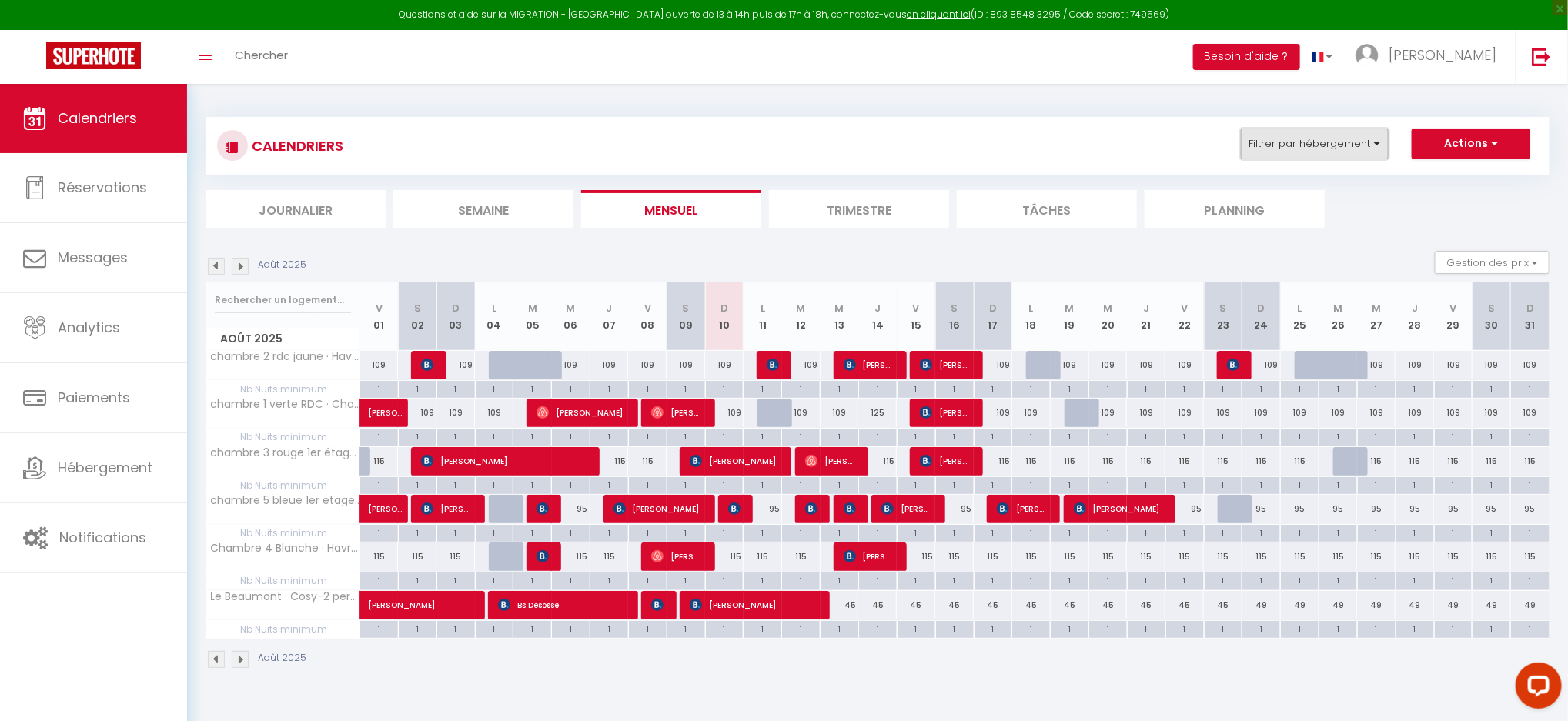
click at [1359, 146] on button "Filtrer par hébergement" at bounding box center [1315, 143] width 148 height 31
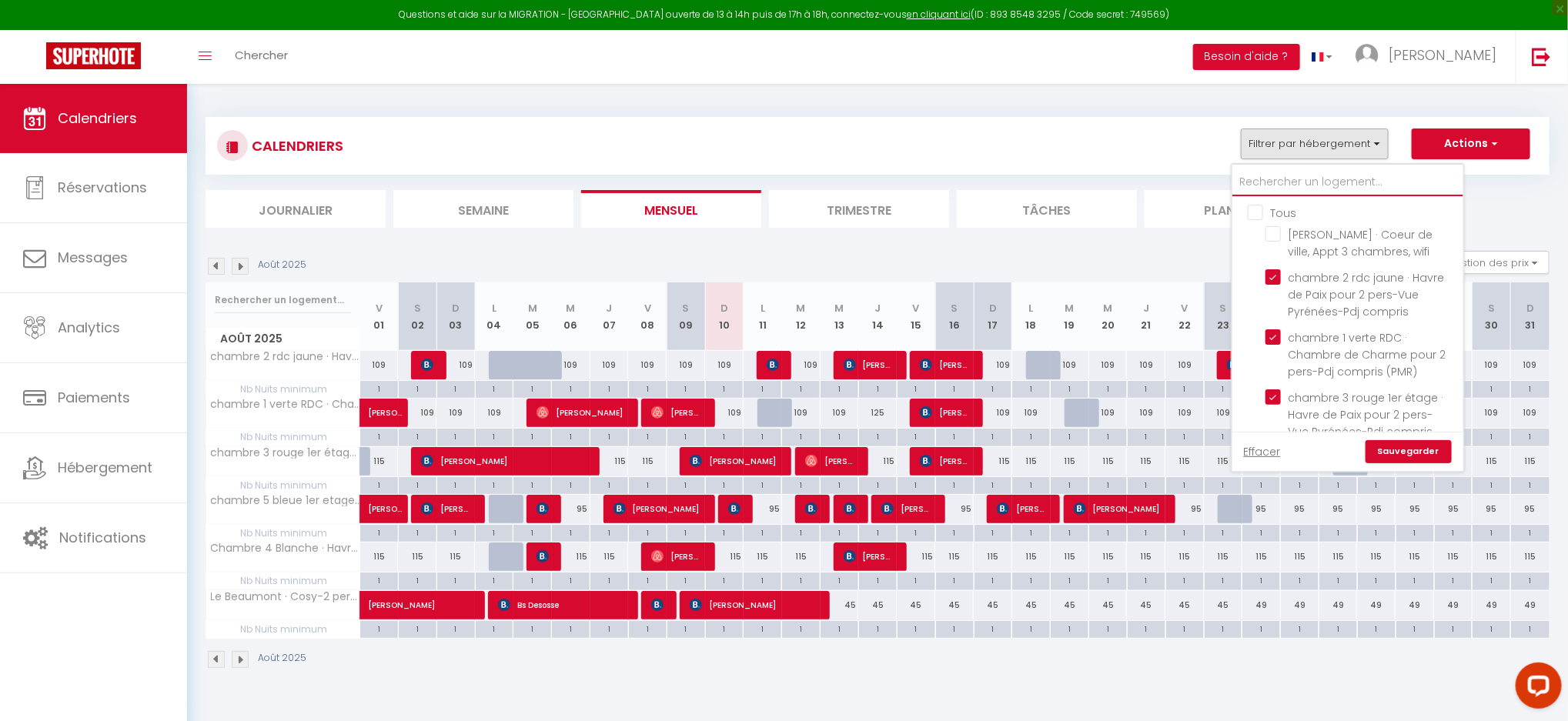
click at [1300, 177] on input "text" at bounding box center [1348, 182] width 231 height 28
type input "J"
checkbox input "true"
checkbox input "false"
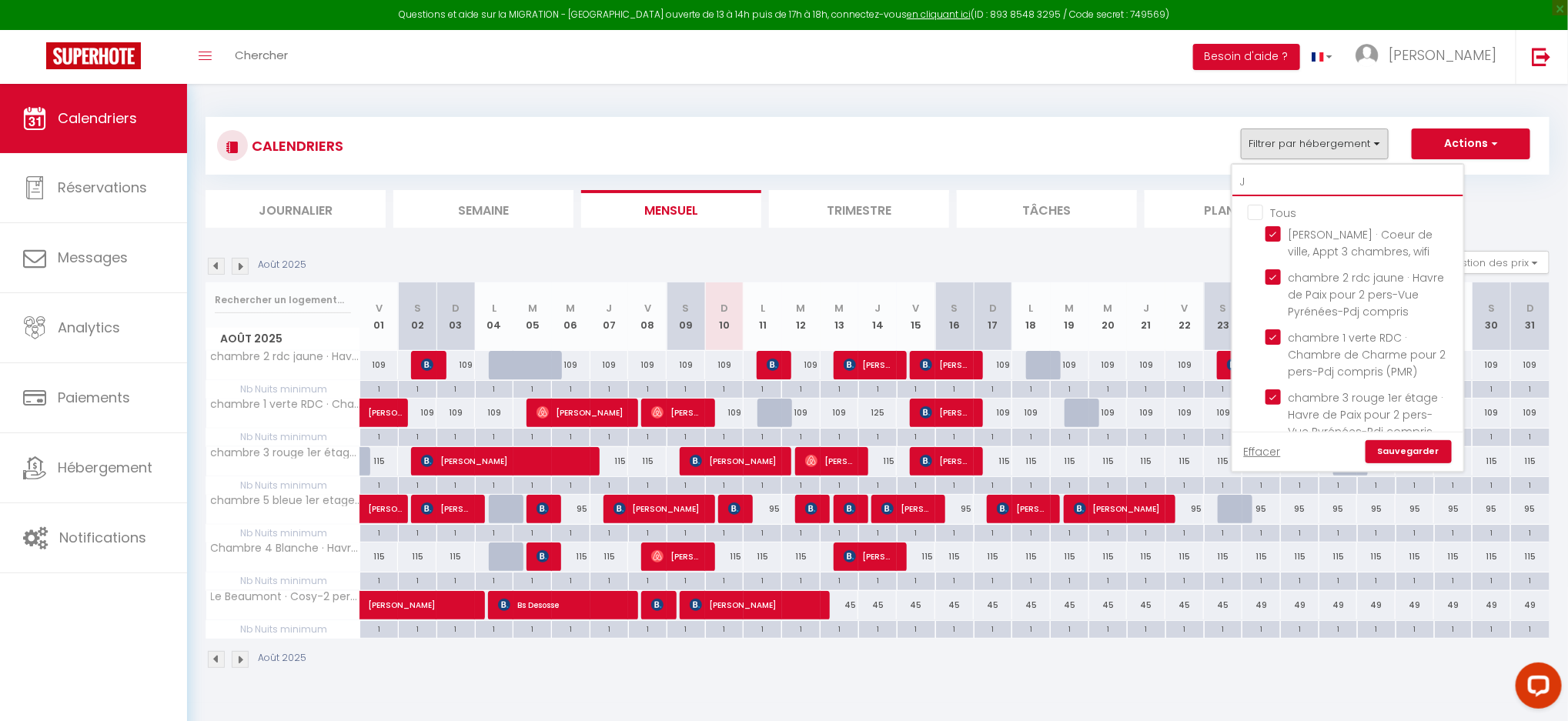
checkbox input "false"
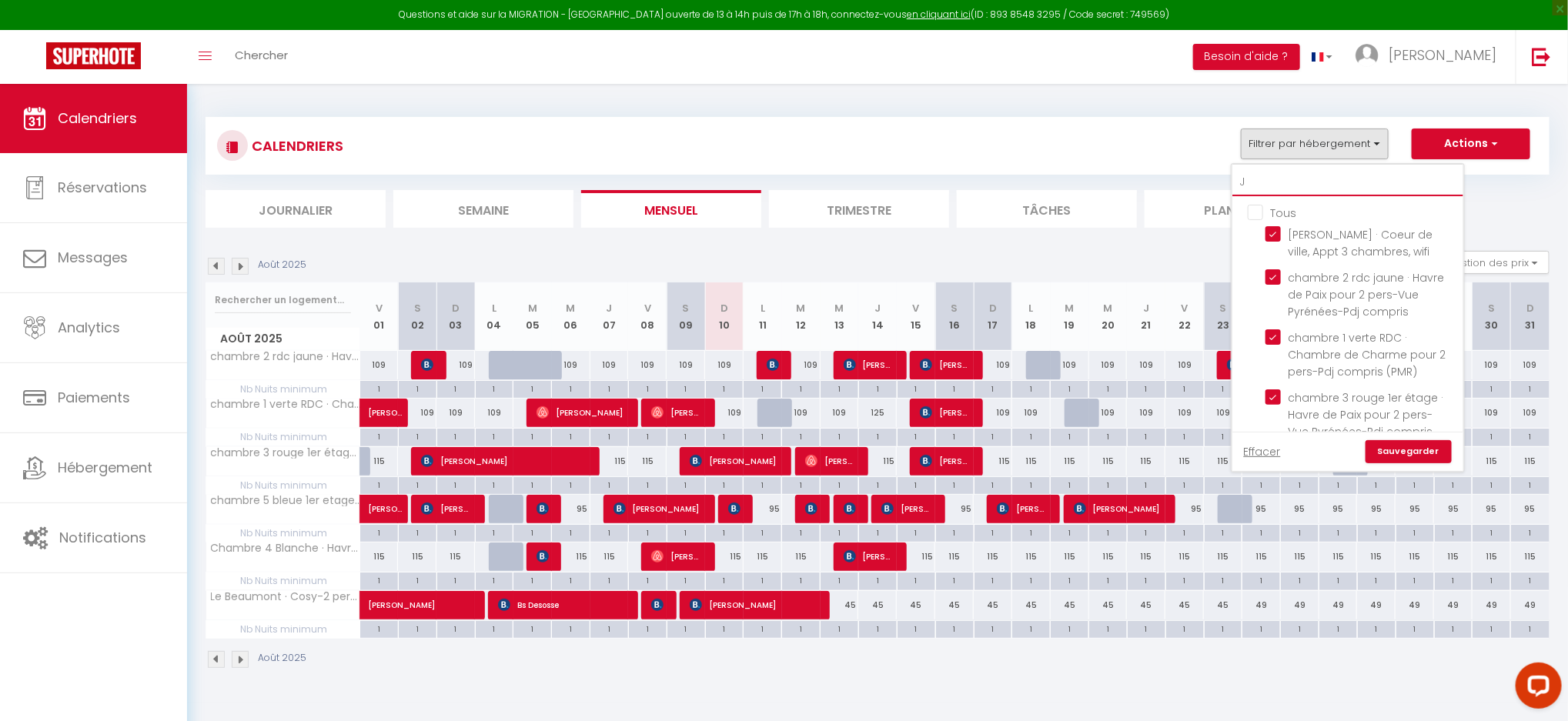
checkbox input "false"
type input "JE"
checkbox input "false"
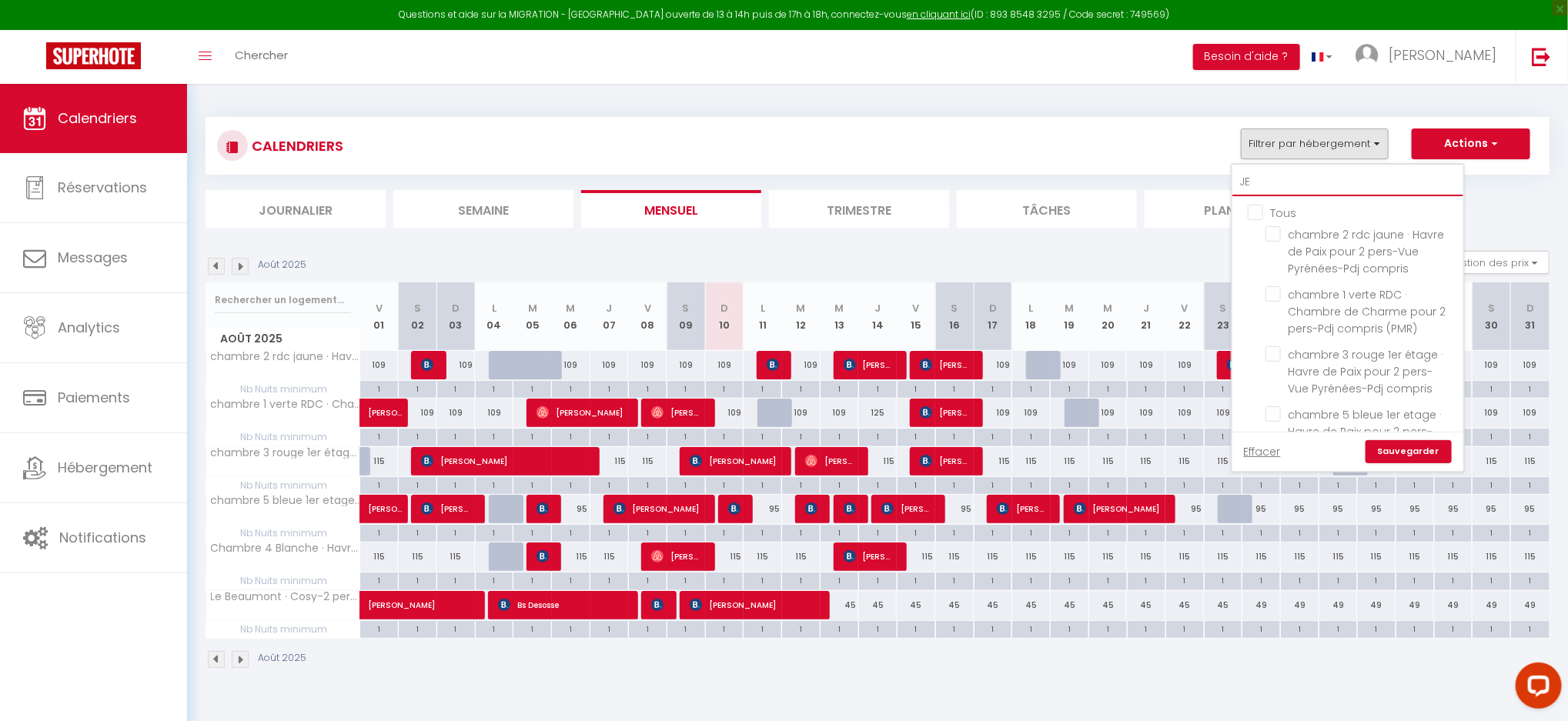
checkbox input "false"
type input "JEA"
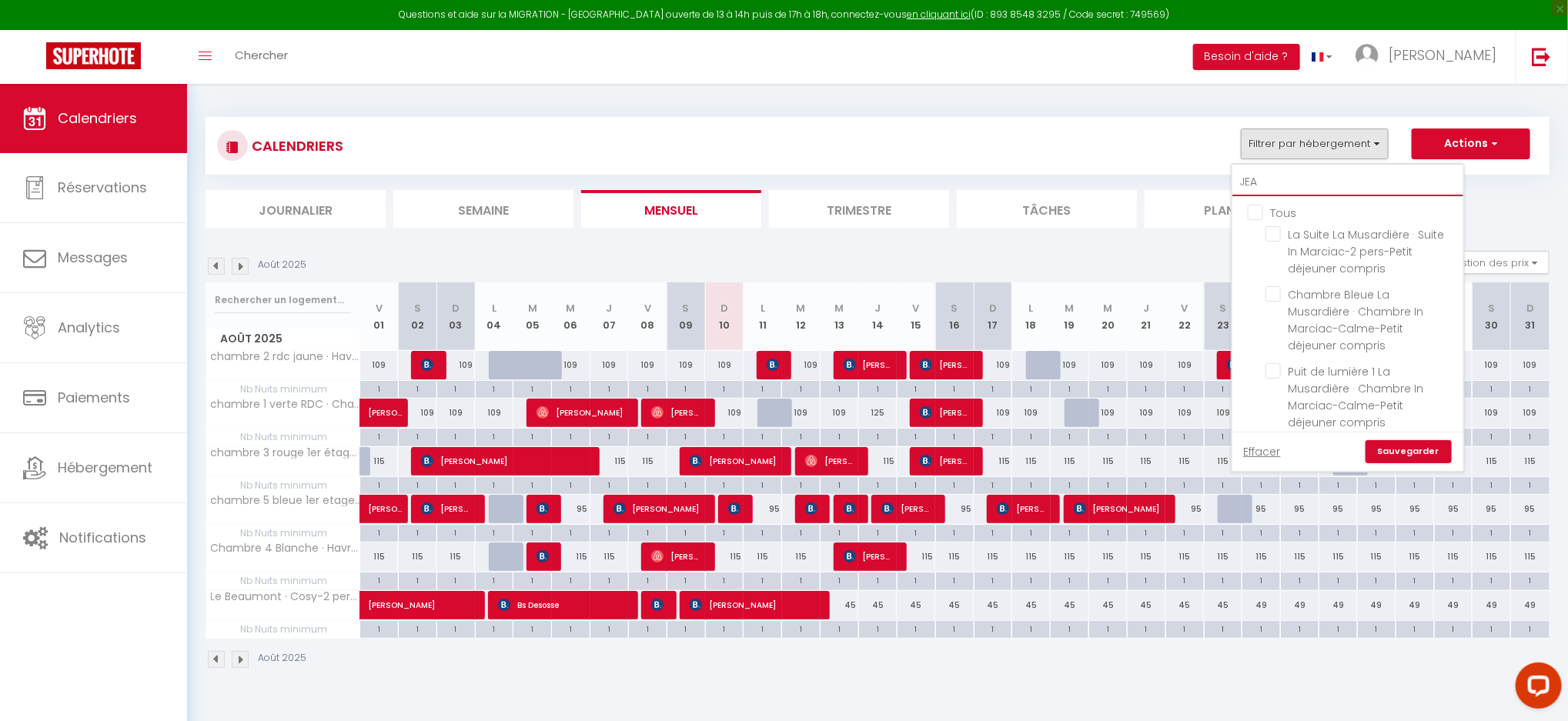
checkbox input "false"
type input "[PERSON_NAME]"
checkbox input "false"
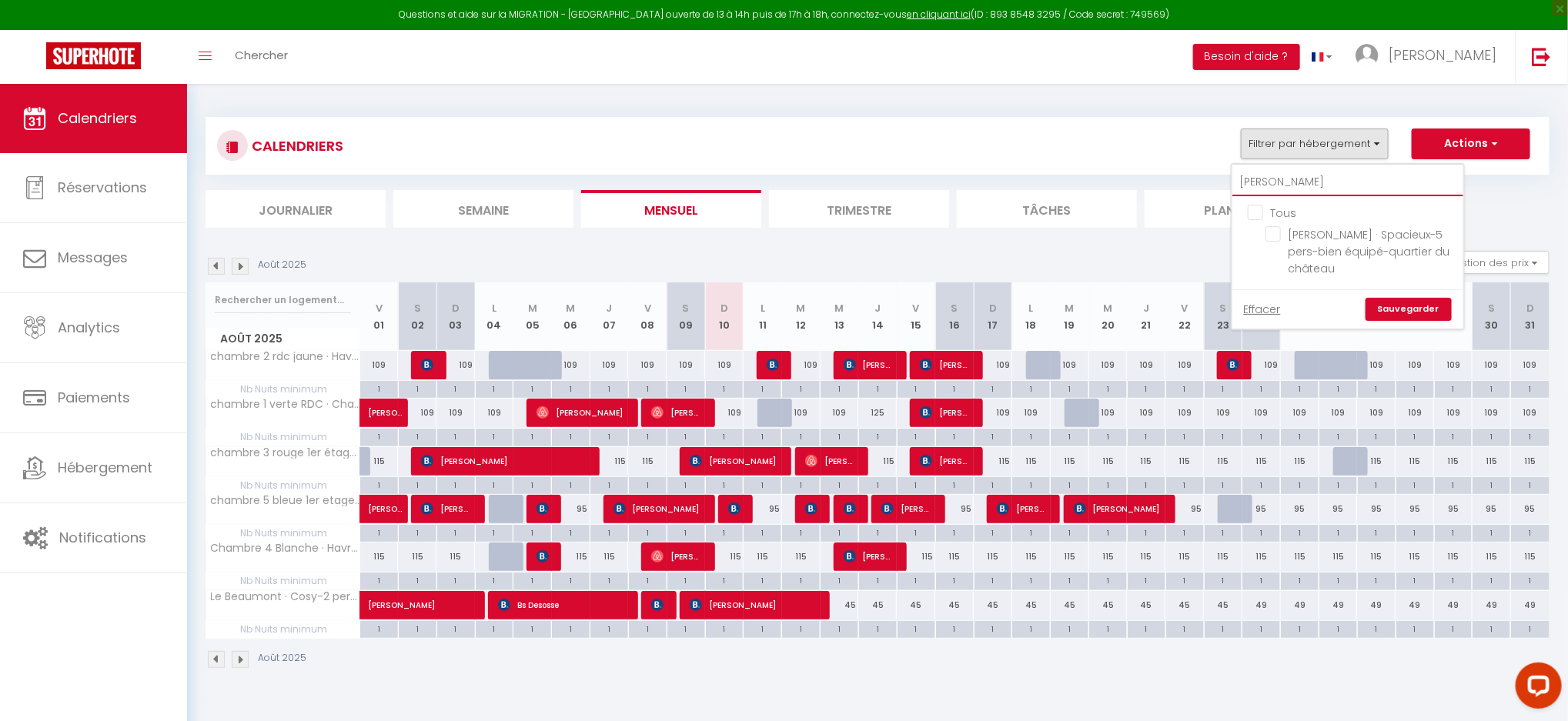
type input "[PERSON_NAME]"
checkbox input "false"
type input "[PERSON_NAME]"
checkbox input "false"
type input "[PERSON_NAME]"
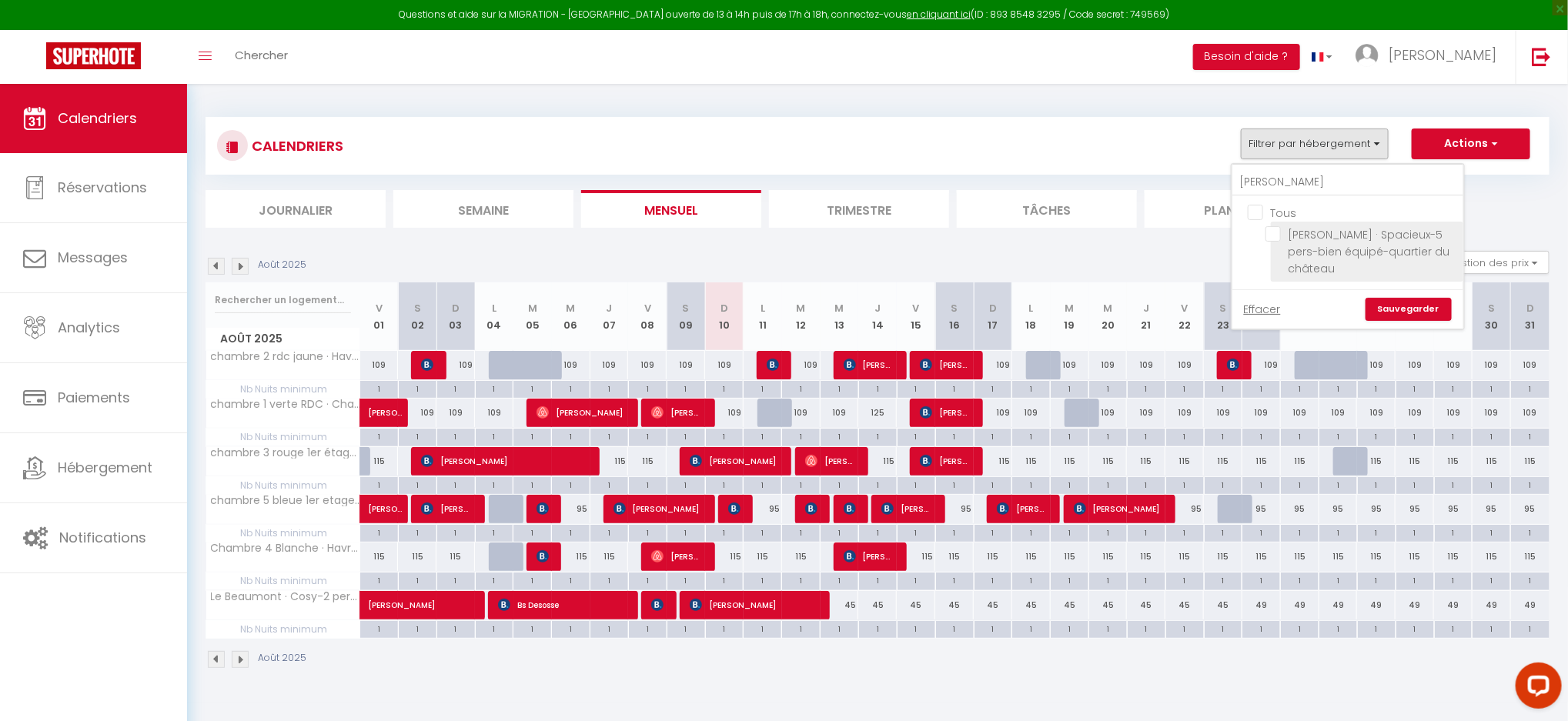
click at [1278, 237] on input "[PERSON_NAME] · Spacieux-5 pers-bien équipé-quartier du château" at bounding box center [1362, 234] width 192 height 16
checkbox input "true"
click at [1415, 310] on link "Sauvegarder" at bounding box center [1408, 309] width 86 height 23
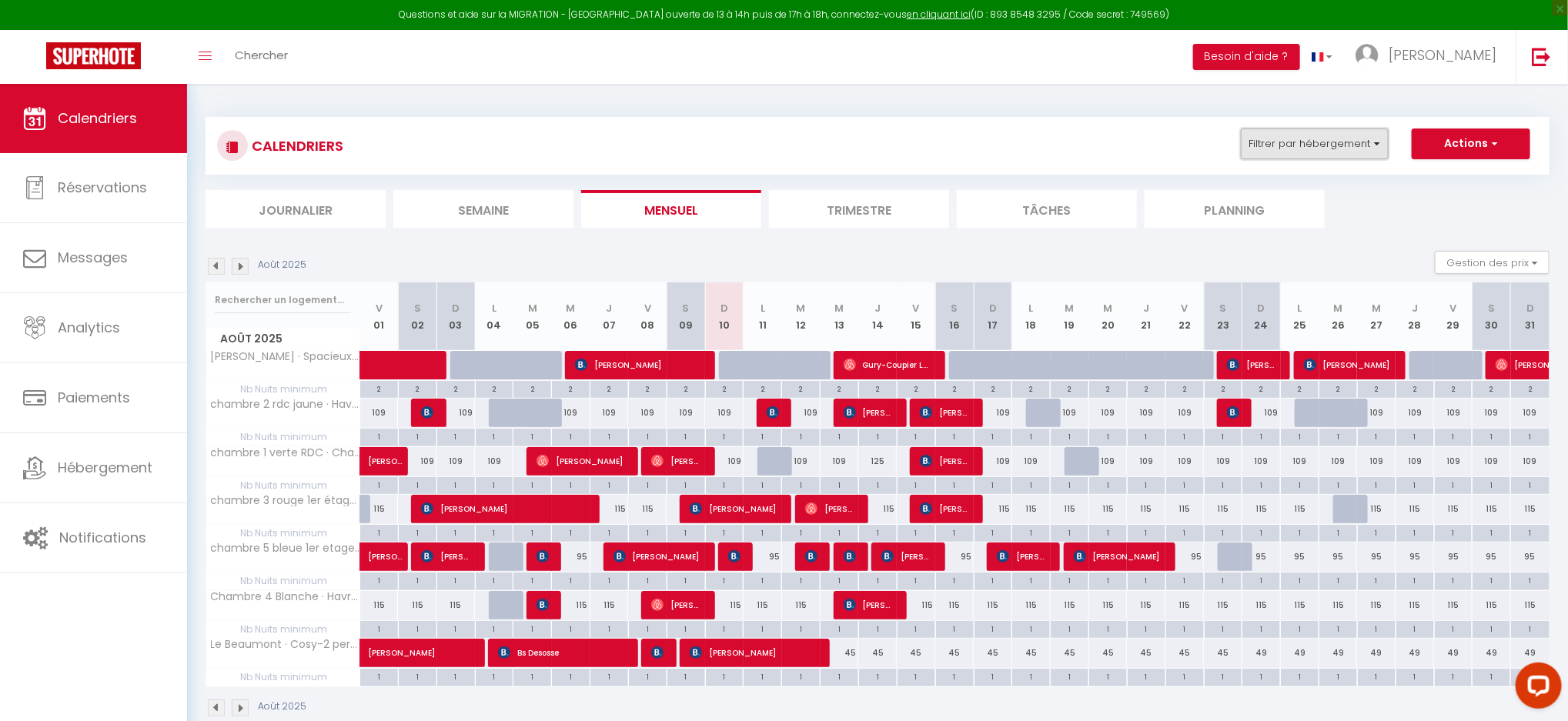
click at [1372, 147] on button "Filtrer par hébergement" at bounding box center [1315, 143] width 148 height 31
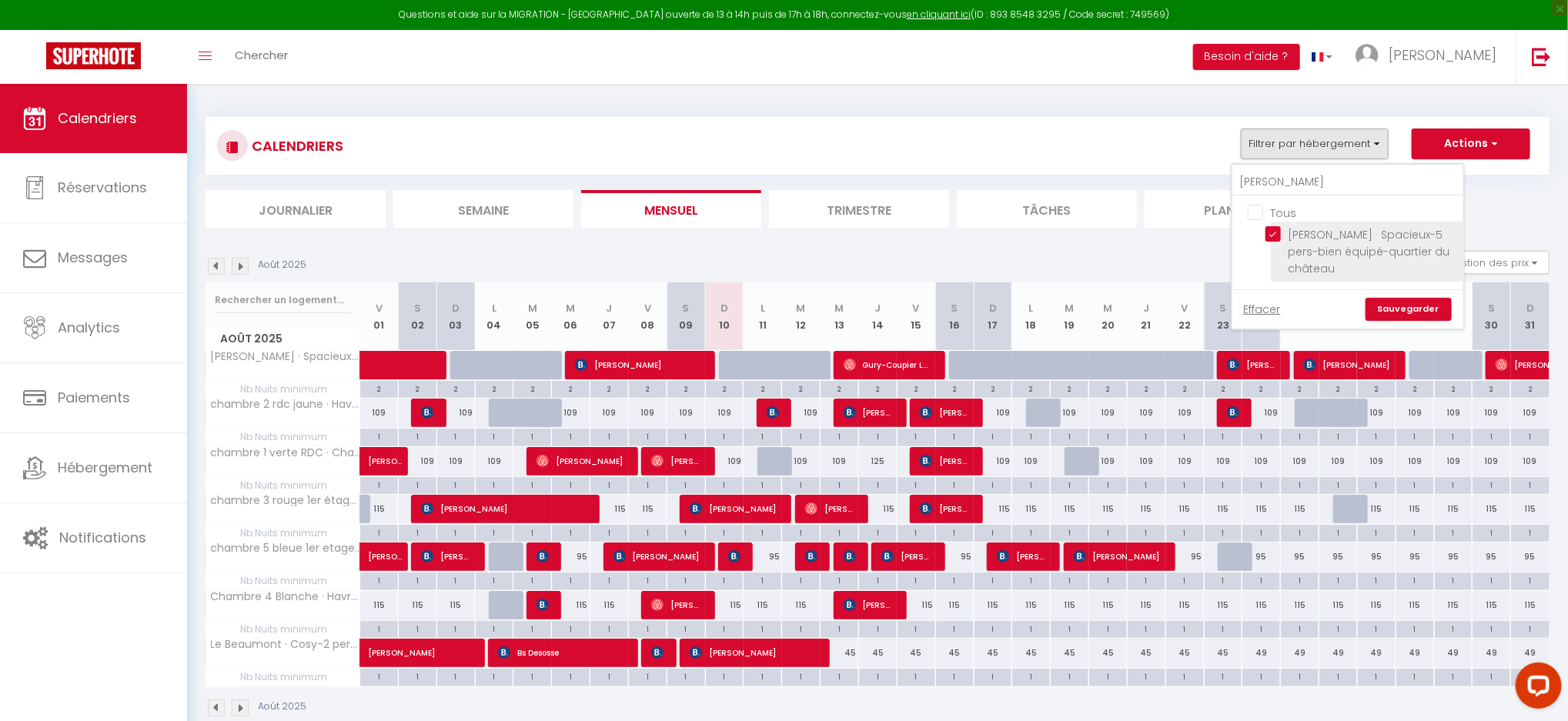
click at [1274, 236] on input "[PERSON_NAME] · Spacieux-5 pers-bien équipé-quartier du château" at bounding box center [1362, 234] width 192 height 16
checkbox input "false"
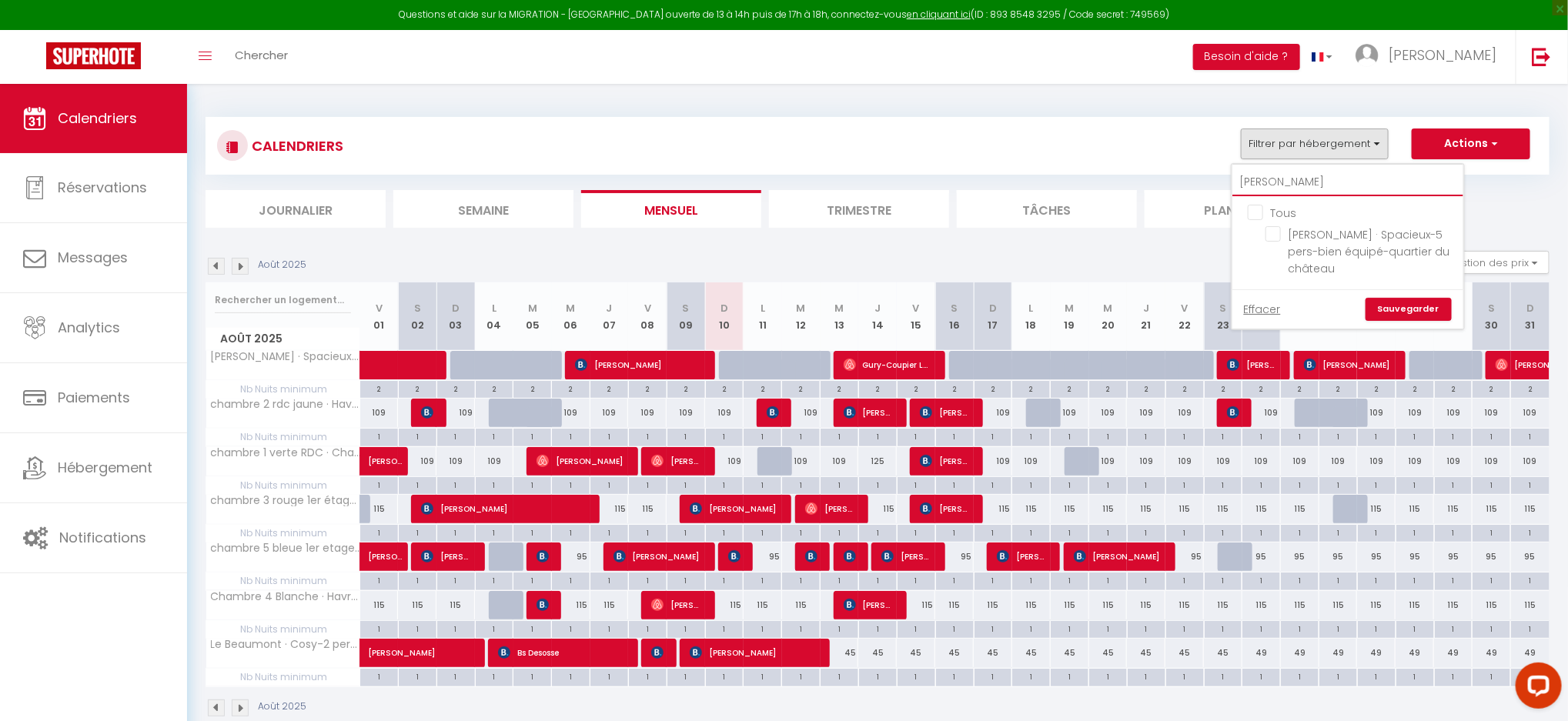
click at [1280, 184] on input "[PERSON_NAME]" at bounding box center [1348, 182] width 231 height 28
type input "J"
checkbox input "false"
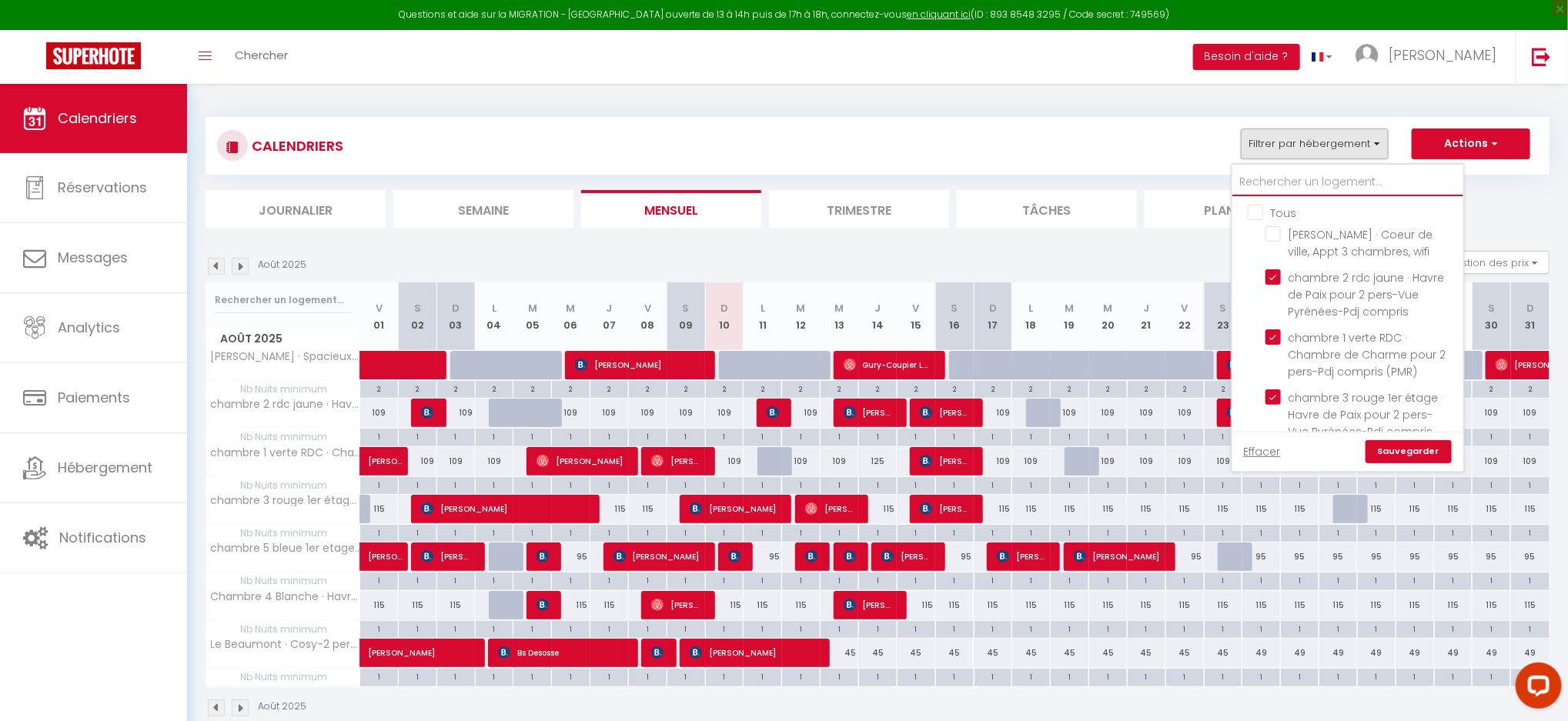
type input "Q"
checkbox input "false"
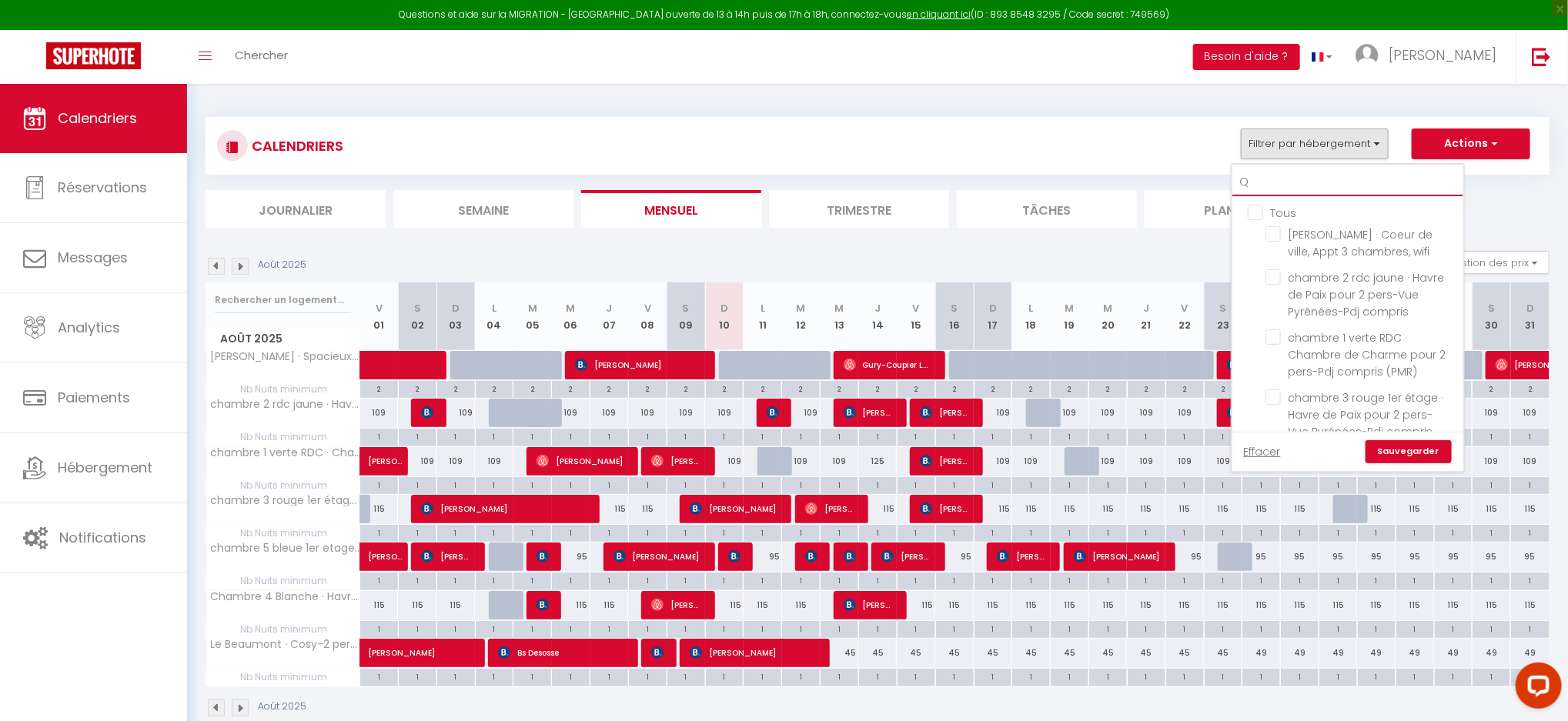
checkbox input "false"
type input "QU"
checkbox input "false"
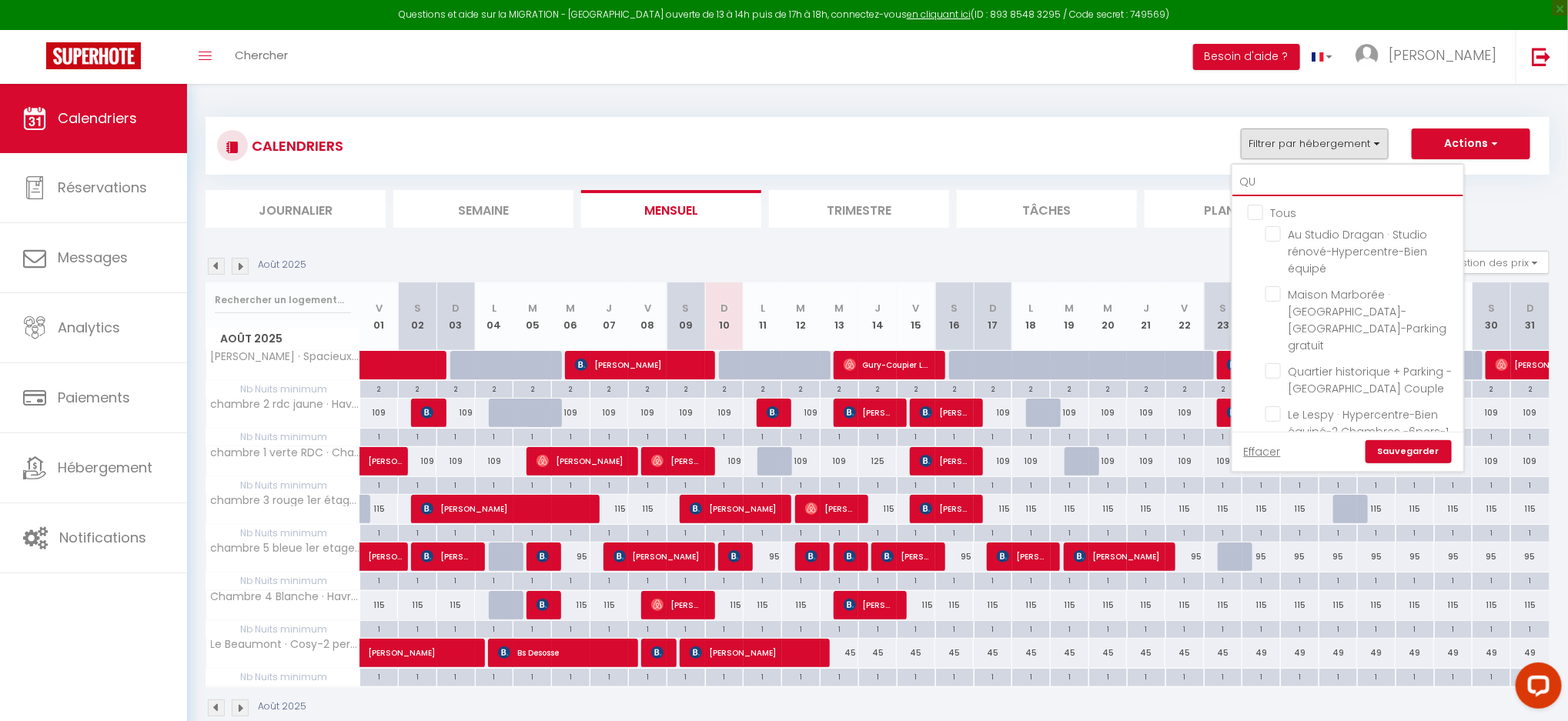
checkbox input "false"
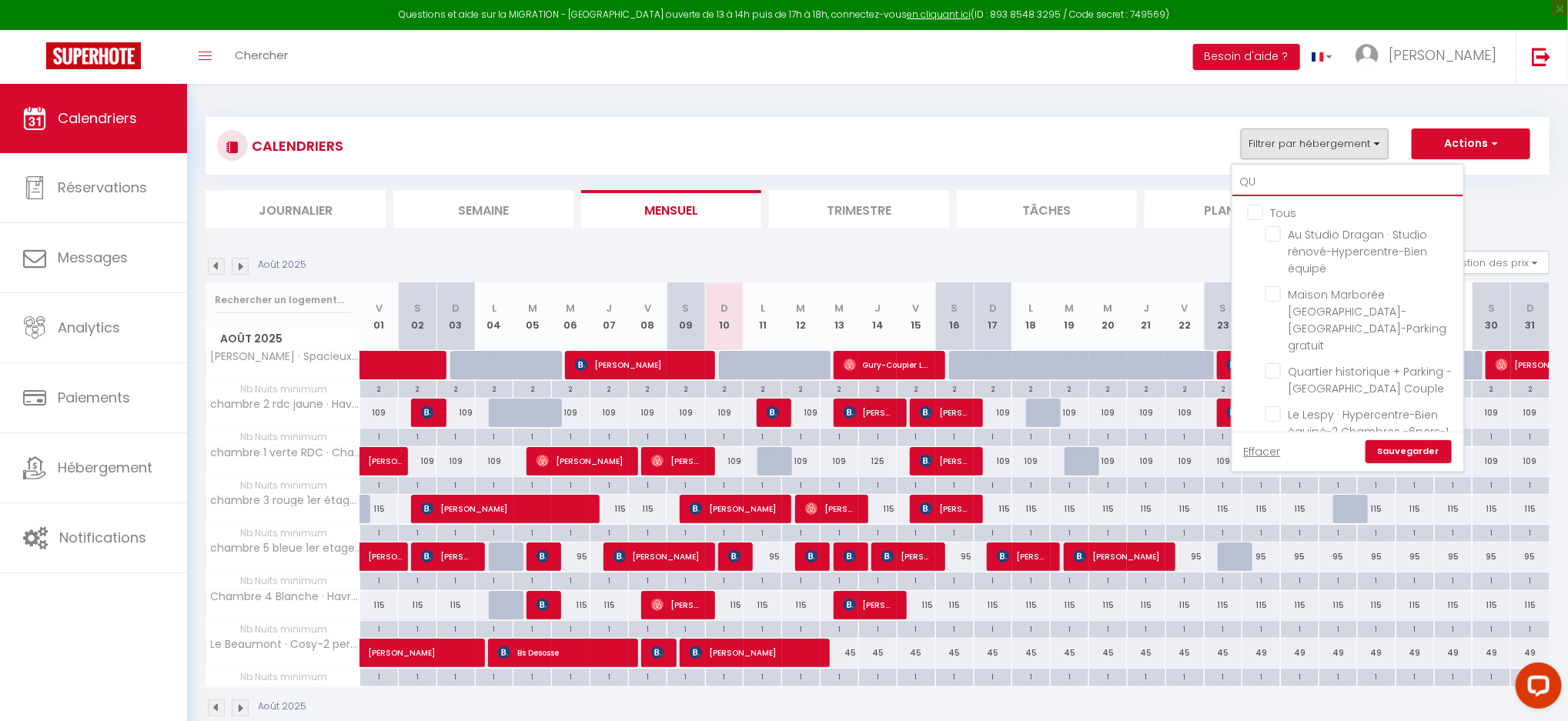
type input "QUA"
checkbox input "false"
type input "QUAR"
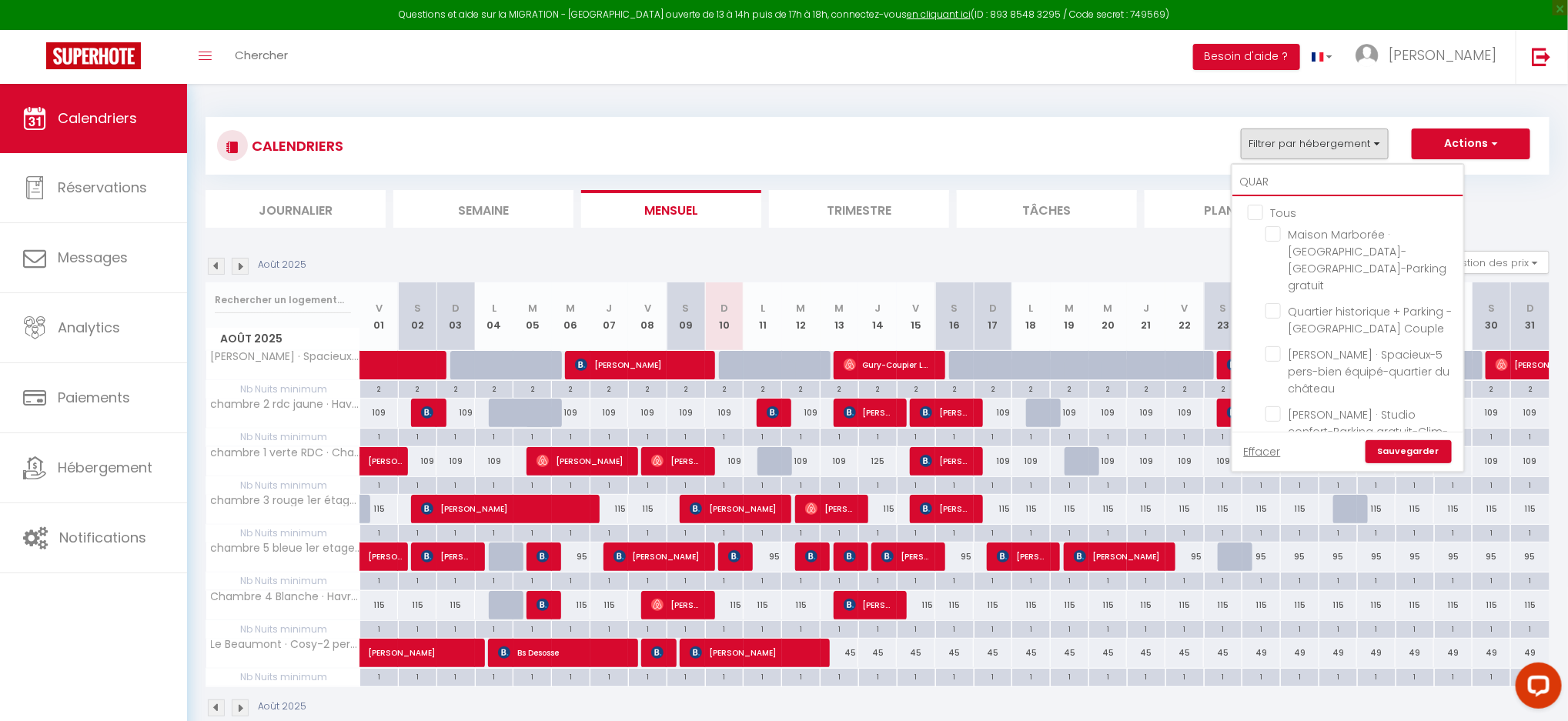
checkbox input "false"
type input "QUART"
checkbox input "false"
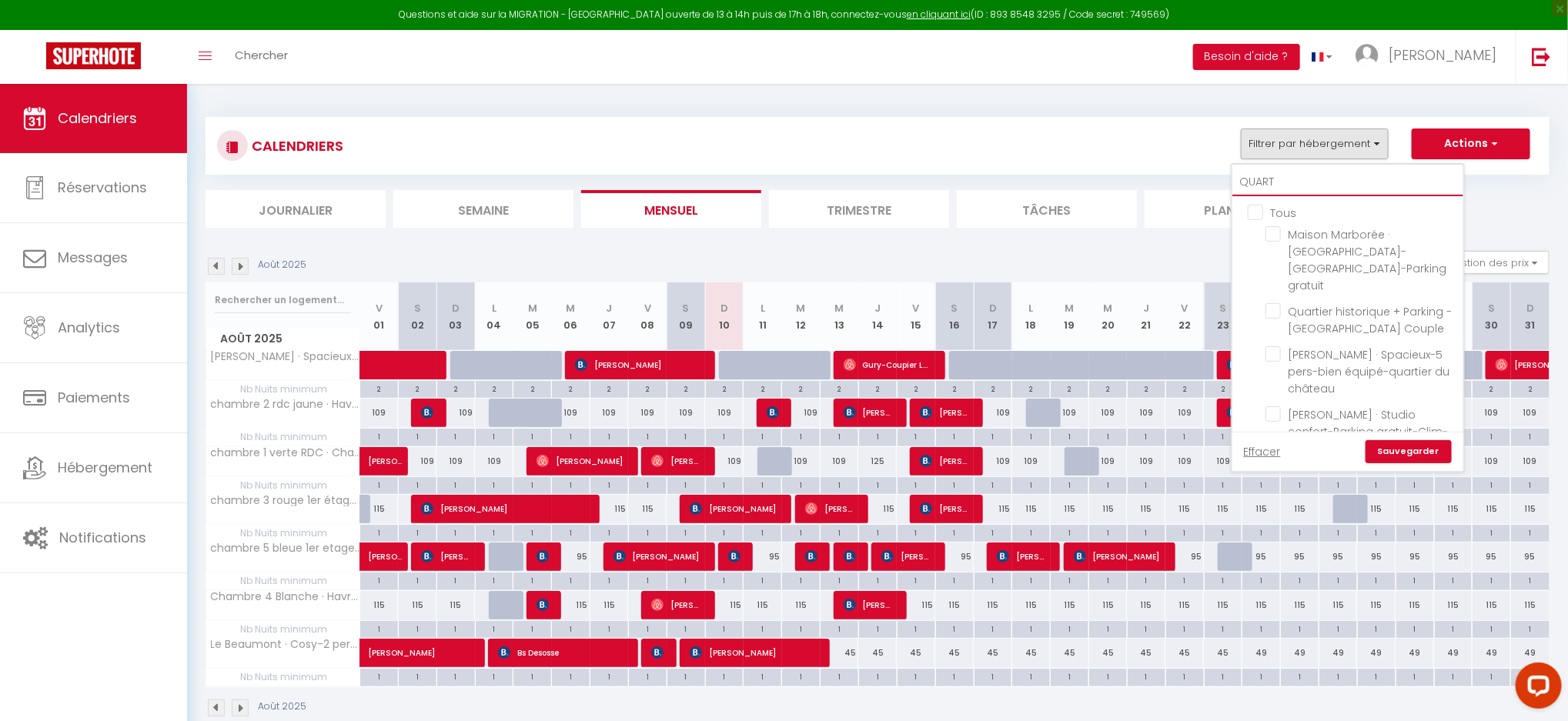
checkbox input "false"
type input "QUARTI"
checkbox input "false"
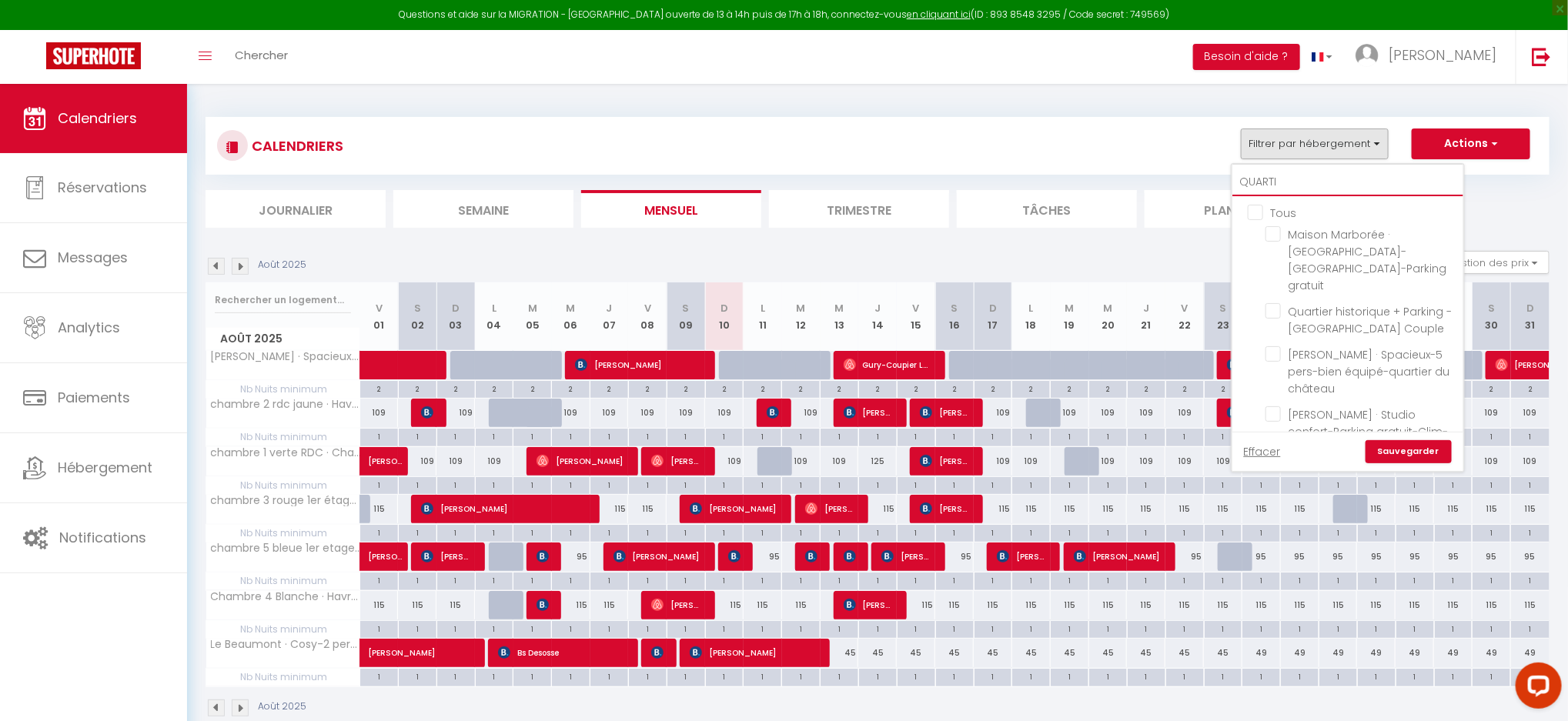
checkbox input "false"
type input "QUARTIE"
checkbox input "false"
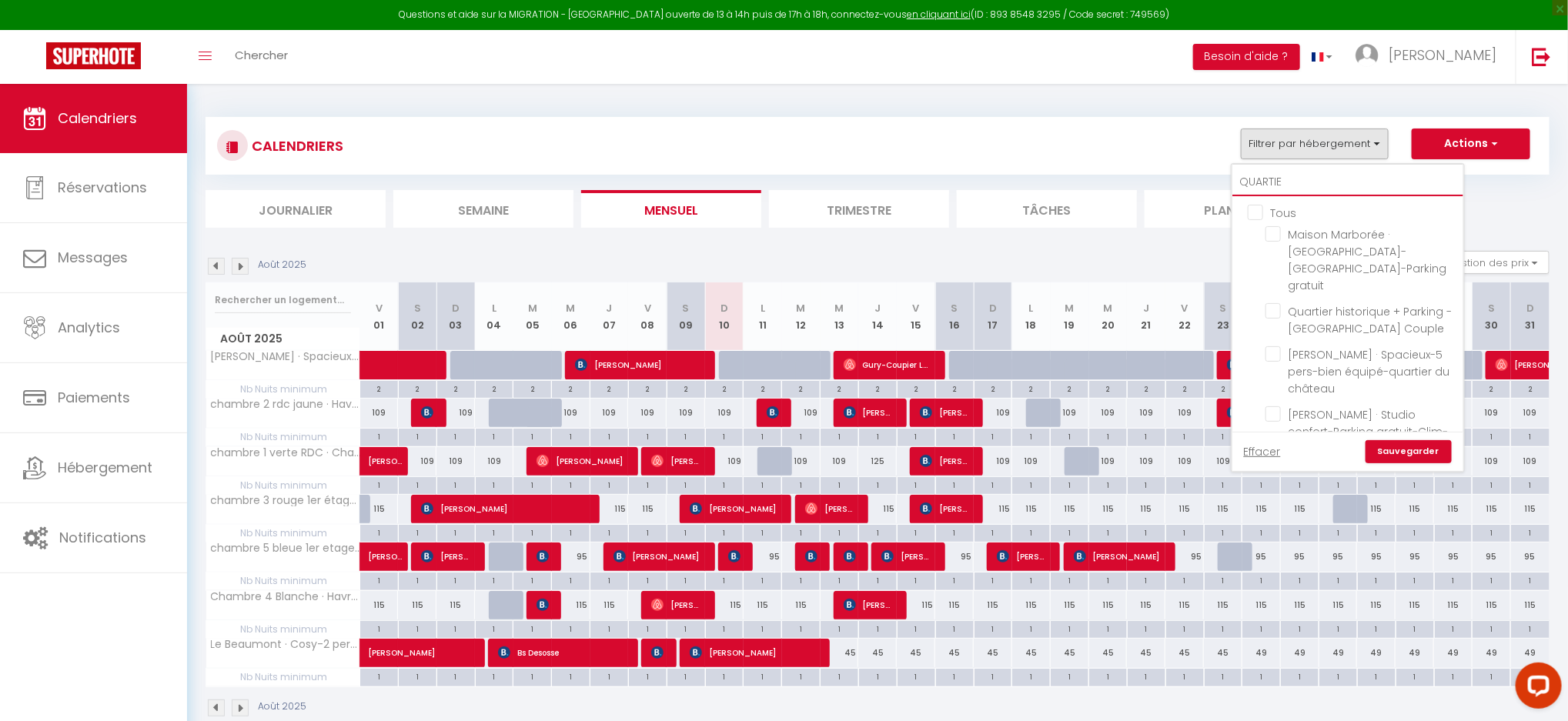
type input "QUARTIER"
checkbox input "false"
type input "QUARTIER"
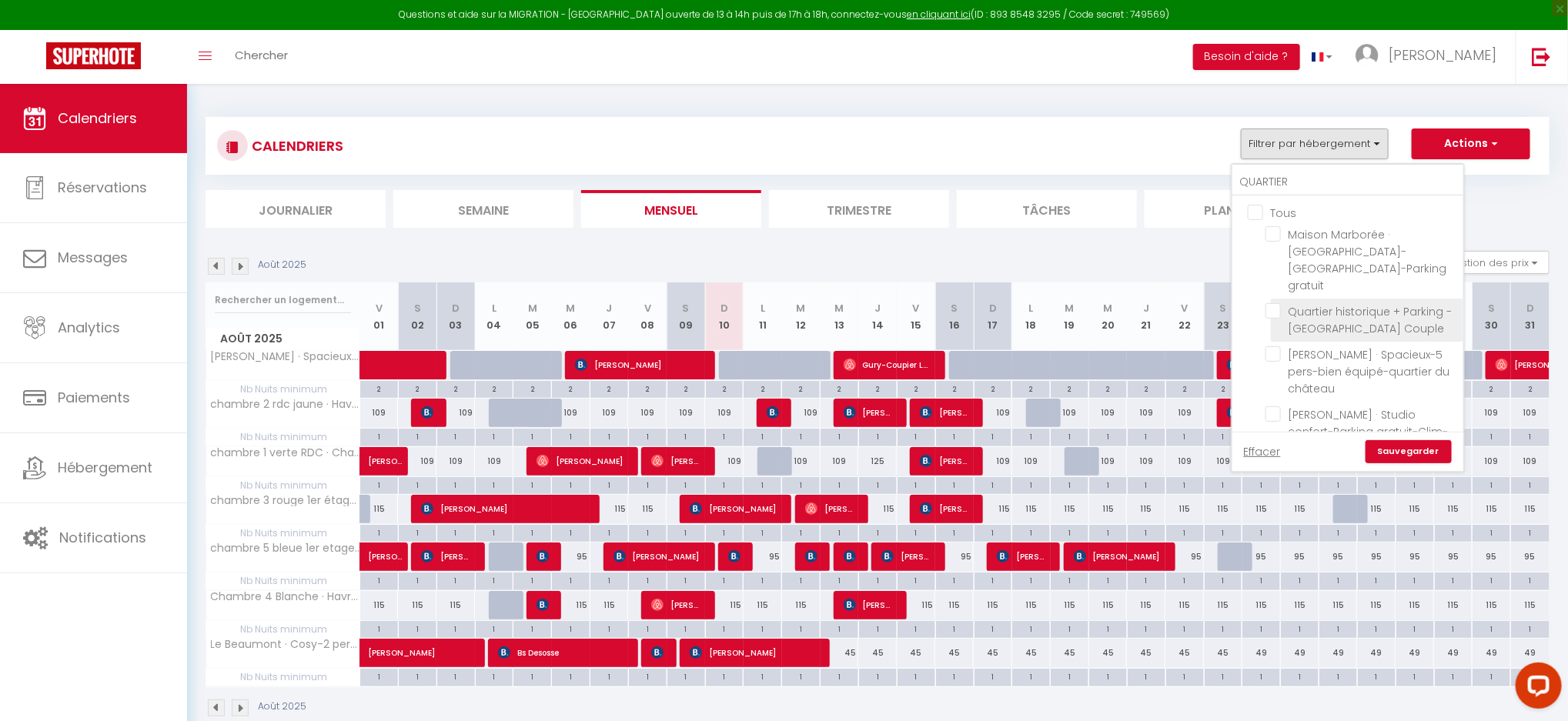
click at [1274, 303] on input "Quartier historique + Parking - [GEOGRAPHIC_DATA] Couple" at bounding box center [1362, 311] width 192 height 16
checkbox input "true"
checkbox input "false"
click at [1446, 447] on link "Sauvegarder" at bounding box center [1408, 451] width 86 height 23
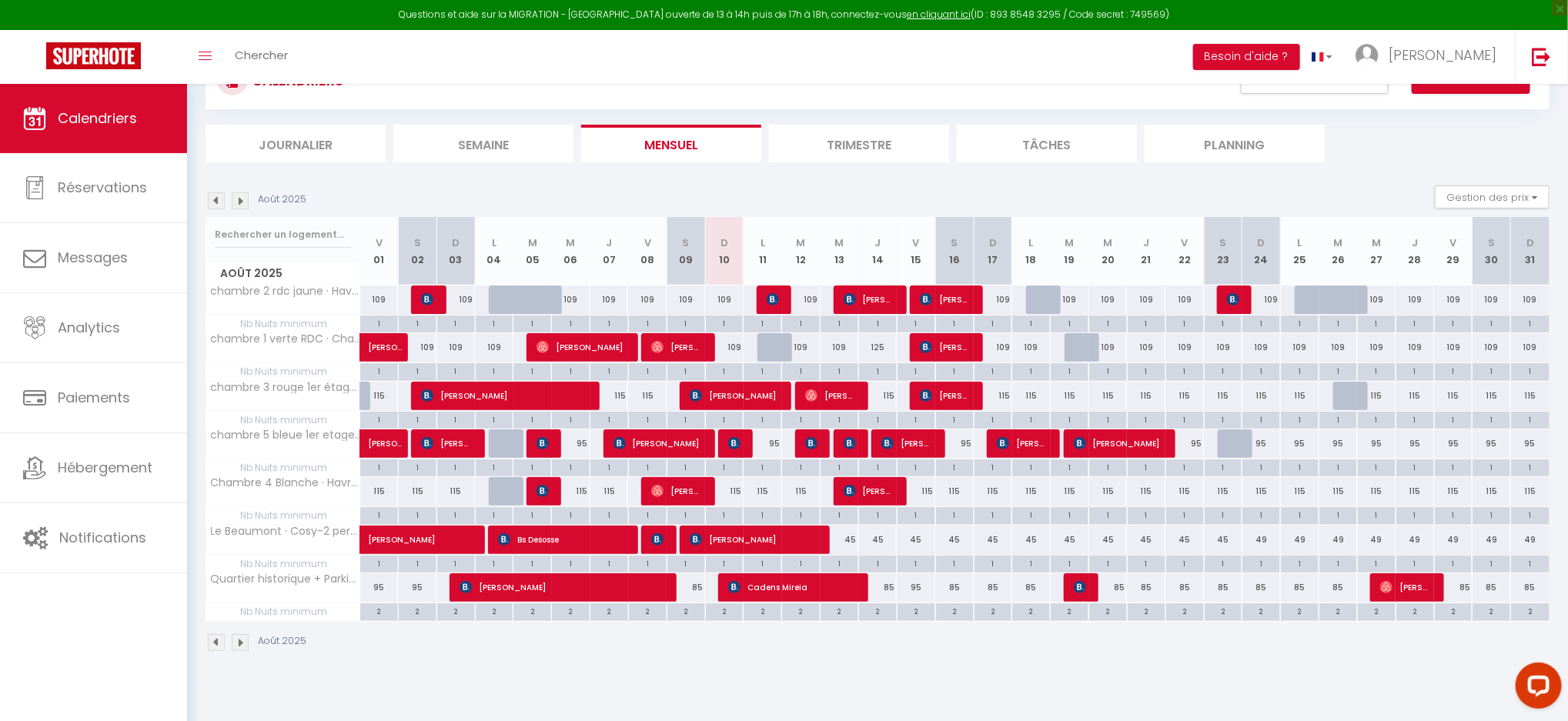
scroll to position [83, 0]
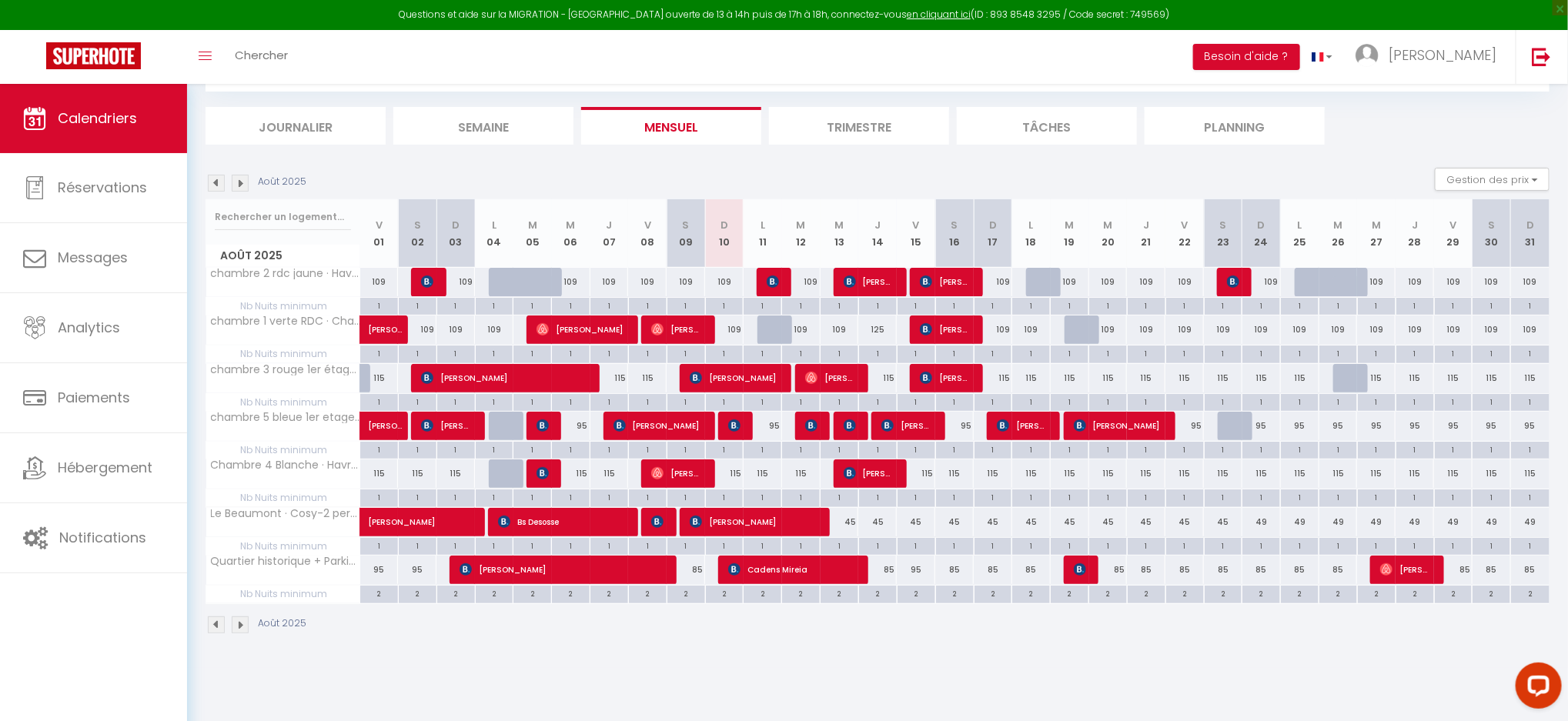
click at [883, 593] on div "2" at bounding box center [878, 593] width 37 height 15
type input "2"
type input "[DEMOGRAPHIC_DATA][DATE]"
type input "Ven 15 Août 2025"
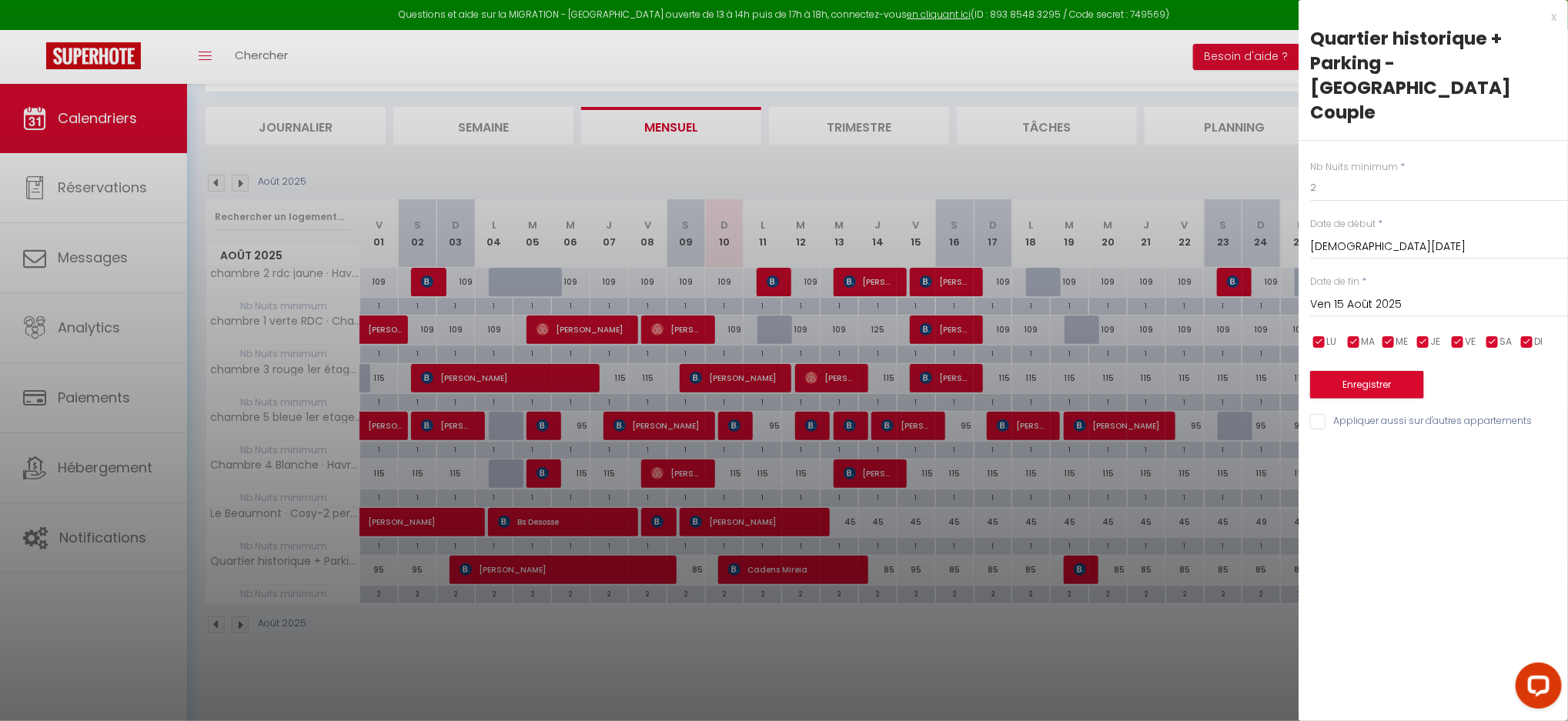
click at [1400, 295] on input "Ven 15 Août 2025" at bounding box center [1439, 305] width 258 height 20
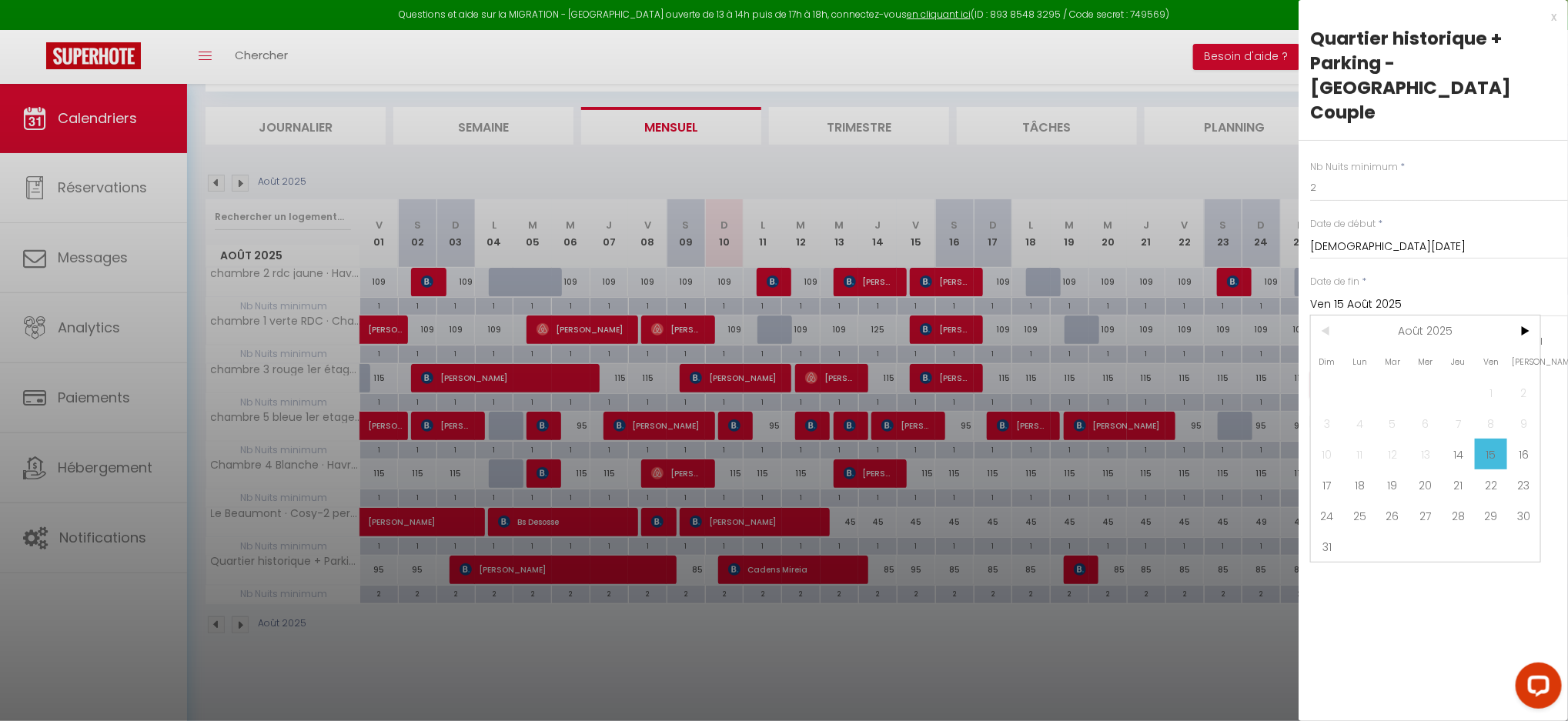
click at [1226, 664] on div at bounding box center [784, 360] width 1568 height 721
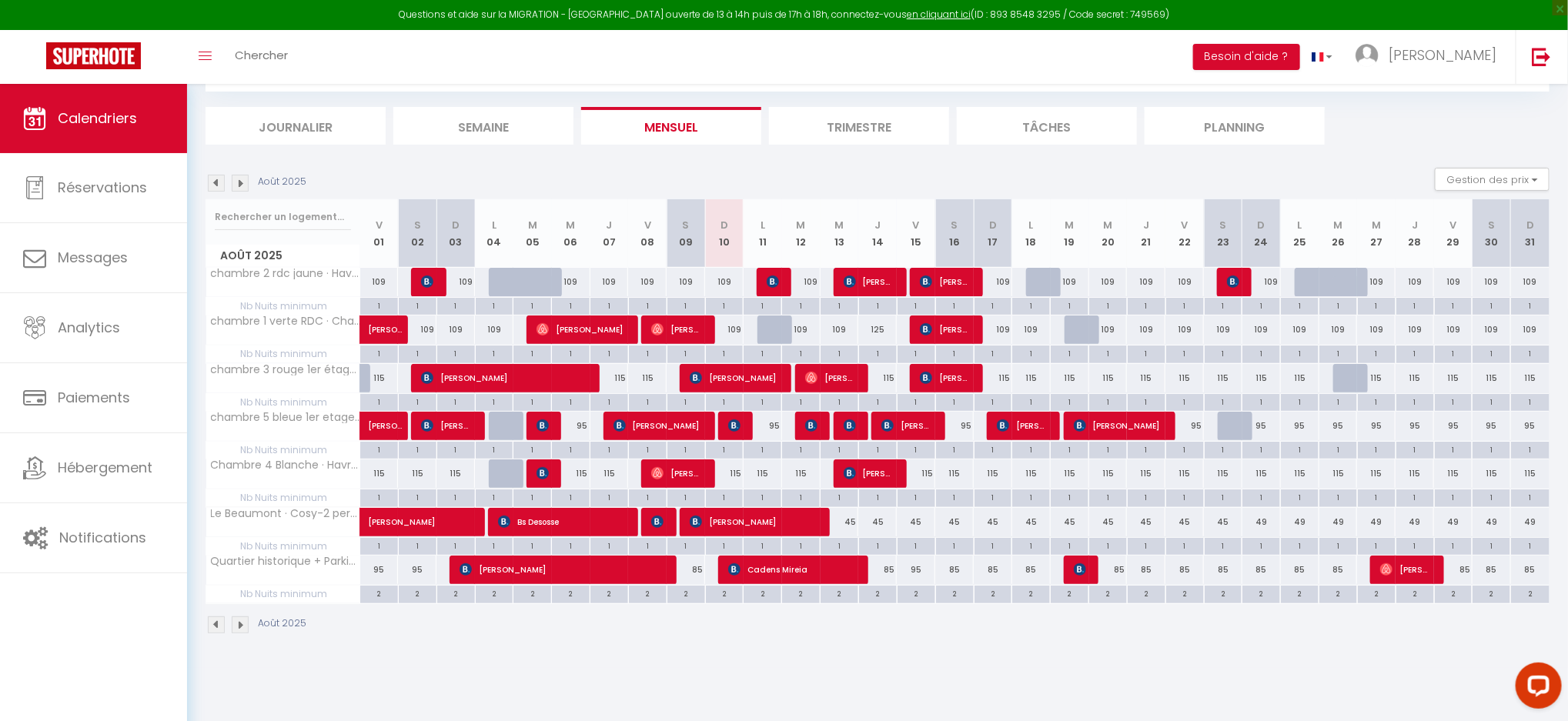
click at [887, 594] on div "2" at bounding box center [878, 593] width 37 height 15
type input "2"
type input "[DEMOGRAPHIC_DATA][DATE]"
type input "Ven 15 Août 2025"
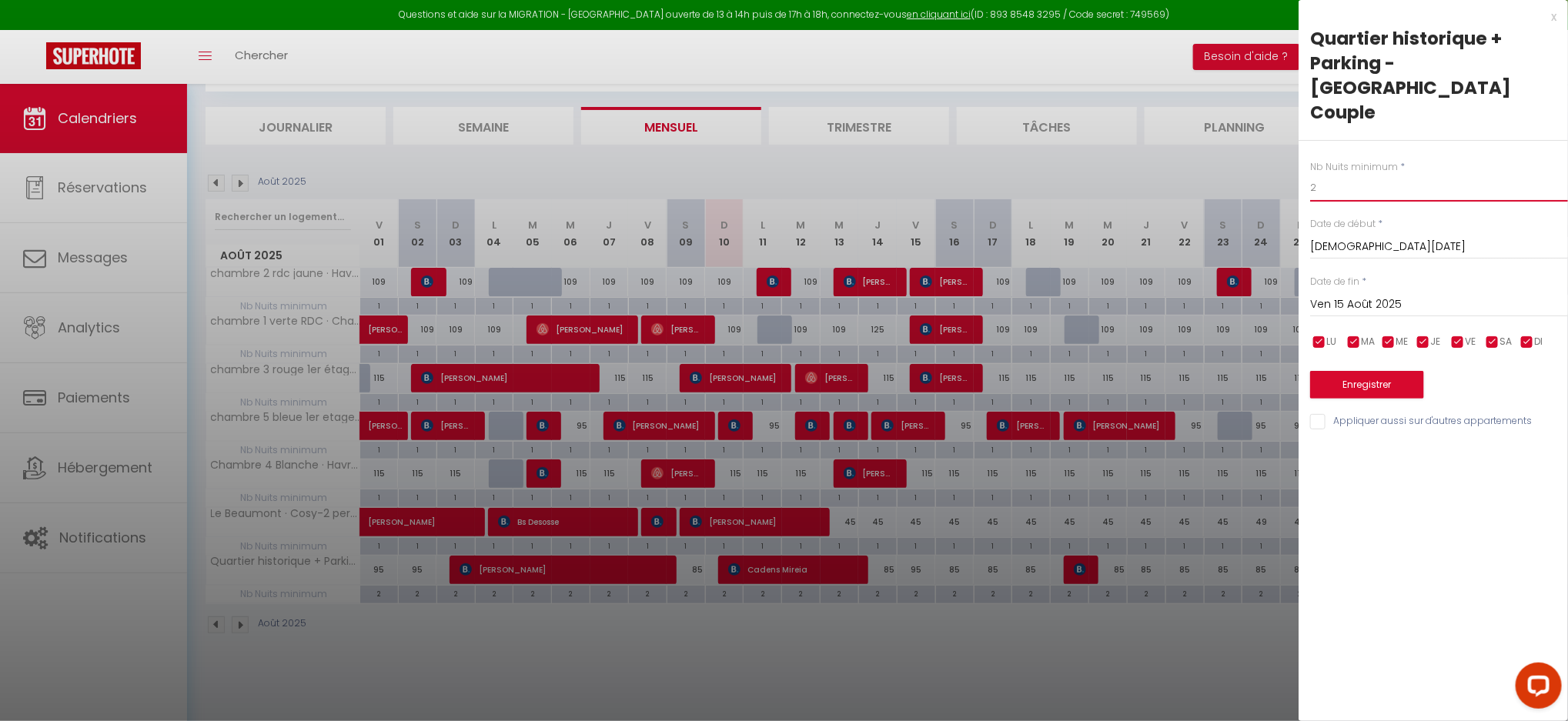
click at [1334, 174] on input "2" at bounding box center [1439, 187] width 258 height 28
type input "1"
click at [1396, 295] on input "Ven 15 Août 2025" at bounding box center [1439, 305] width 258 height 20
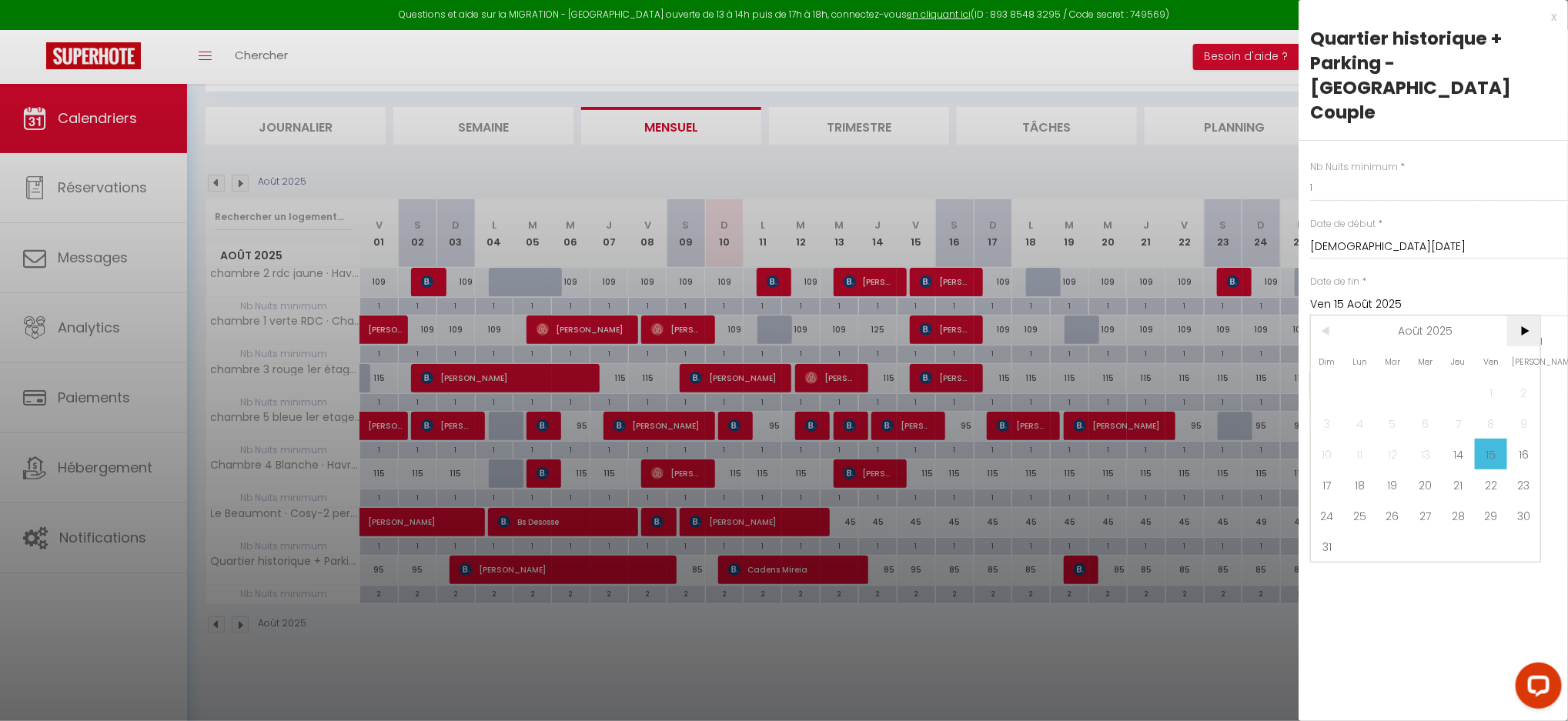
click at [1526, 316] on span ">" at bounding box center [1525, 330] width 34 height 31
click at [1360, 377] on span "1" at bounding box center [1361, 392] width 34 height 31
type input "Lun 01 Septembre 2025"
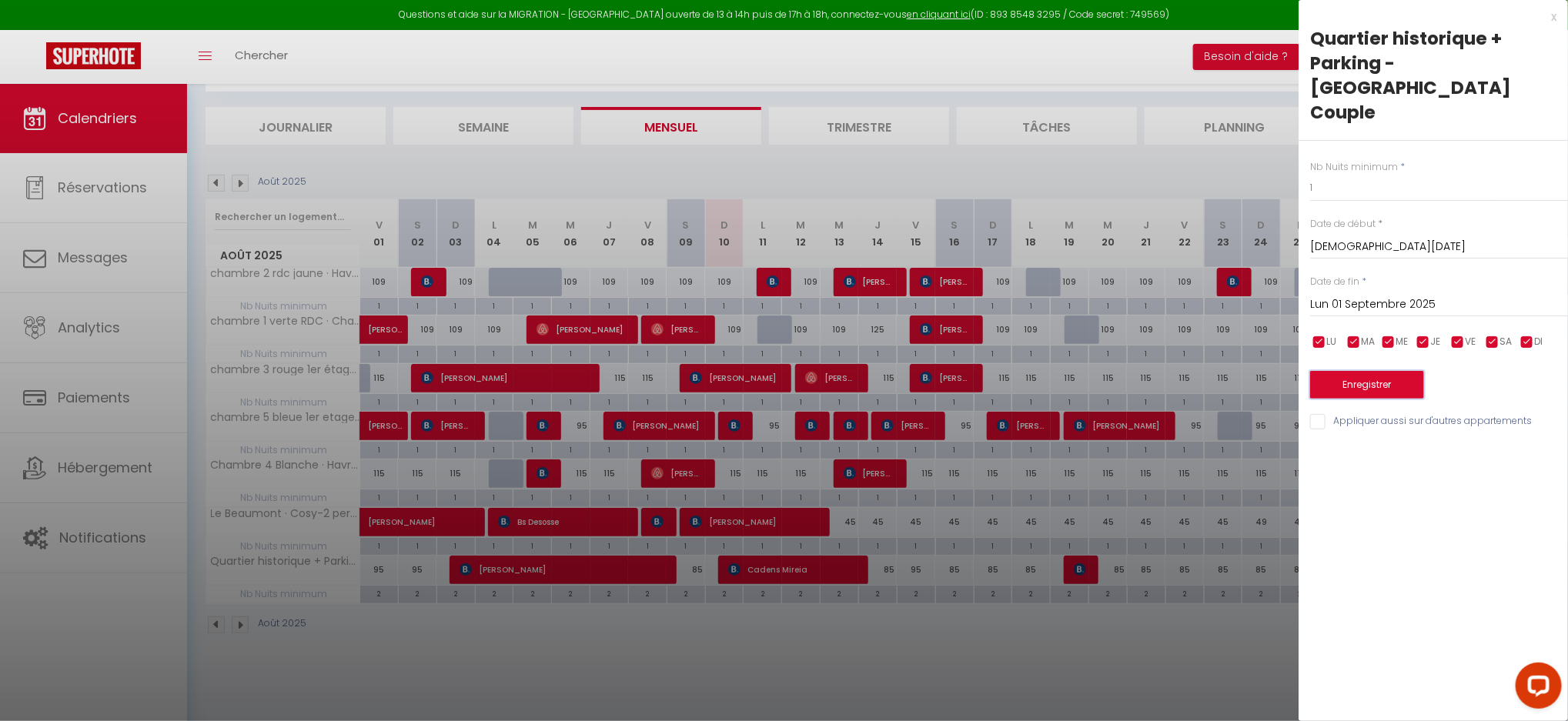
click at [1388, 371] on button "Enregistrer" at bounding box center [1367, 385] width 113 height 28
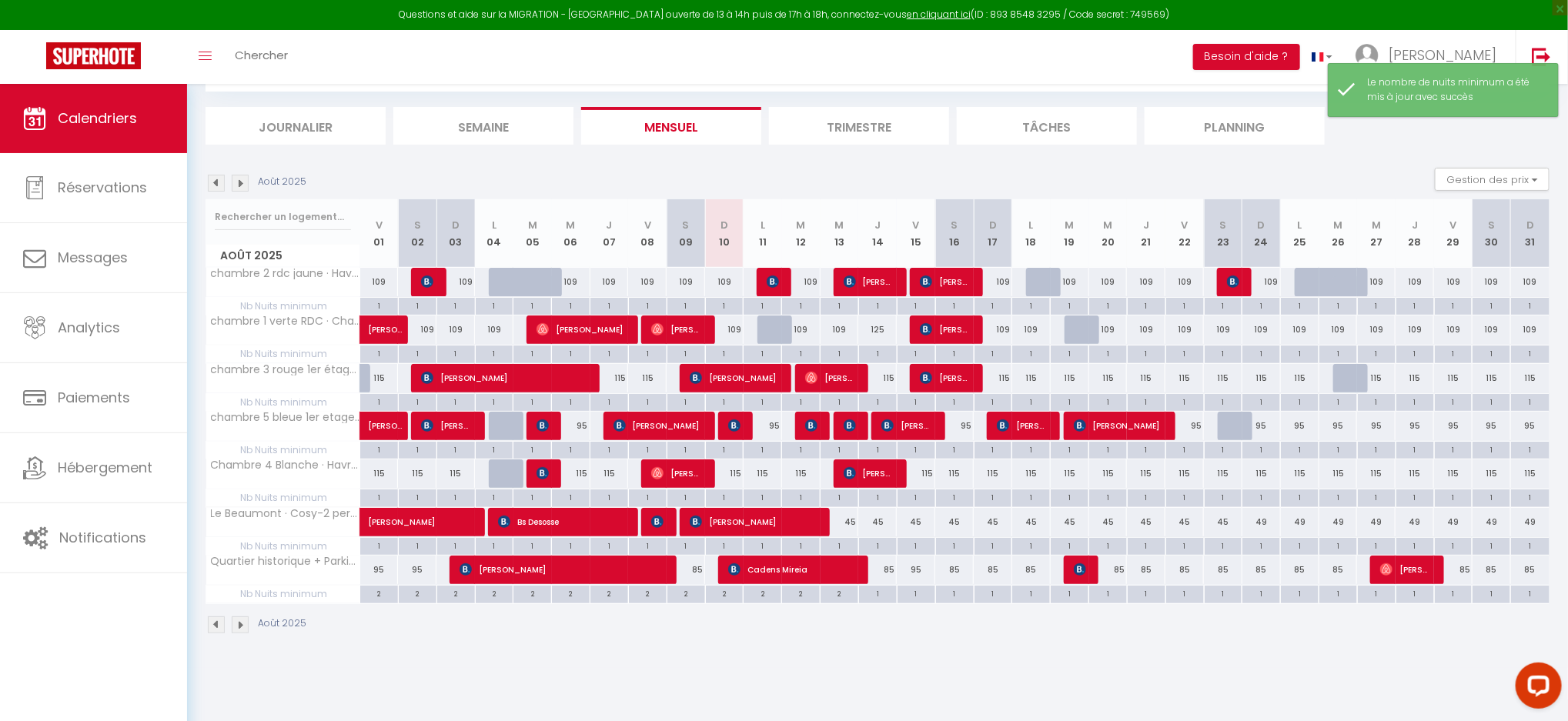
click at [236, 181] on img at bounding box center [240, 182] width 17 height 17
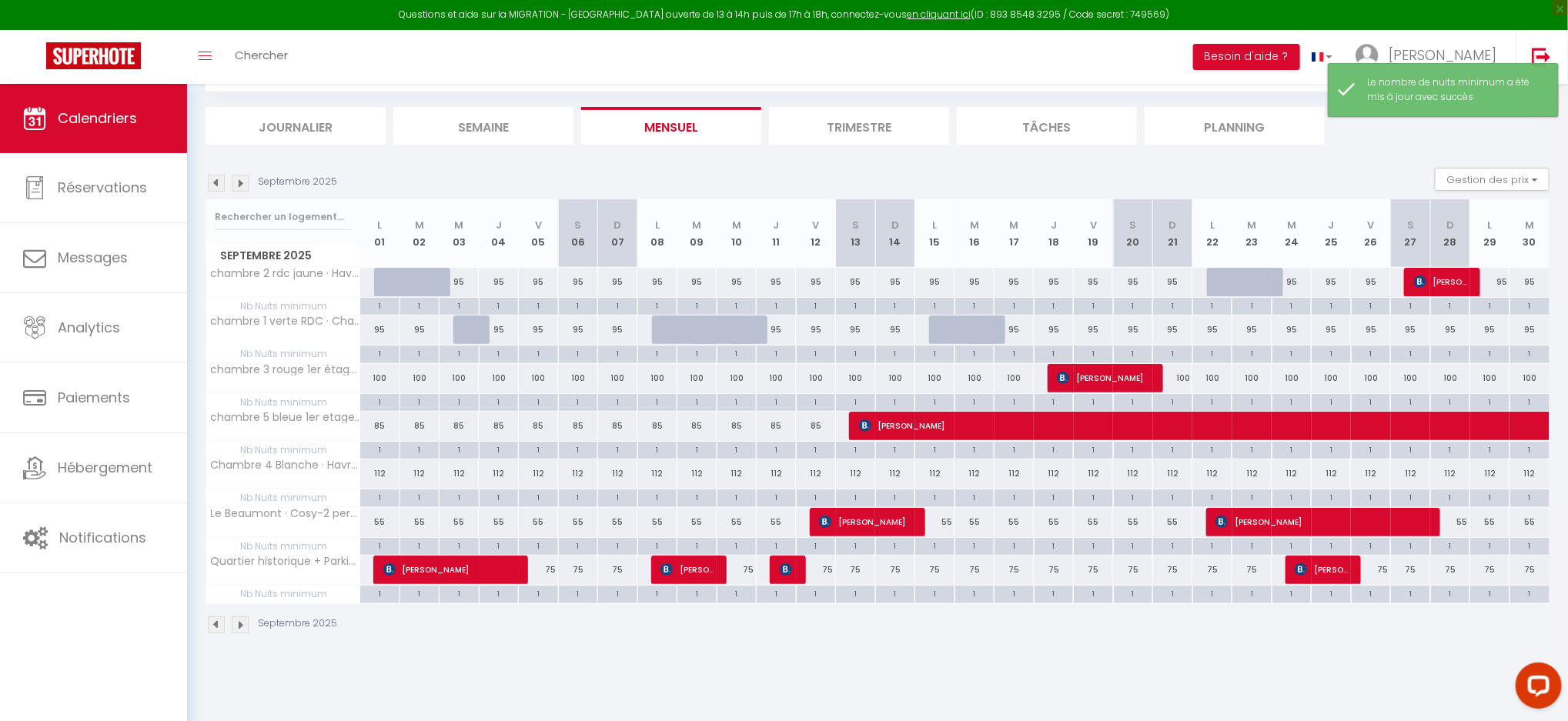
click at [216, 180] on img at bounding box center [216, 182] width 17 height 17
